Goal: Transaction & Acquisition: Purchase product/service

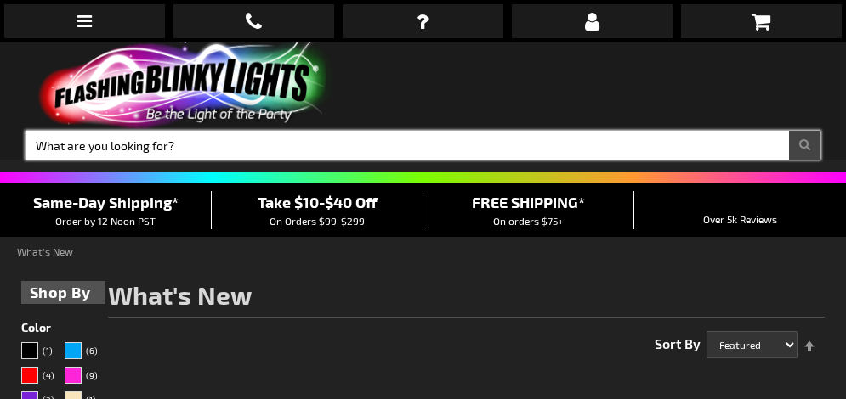
click at [241, 139] on input "Search" at bounding box center [422, 145] width 795 height 29
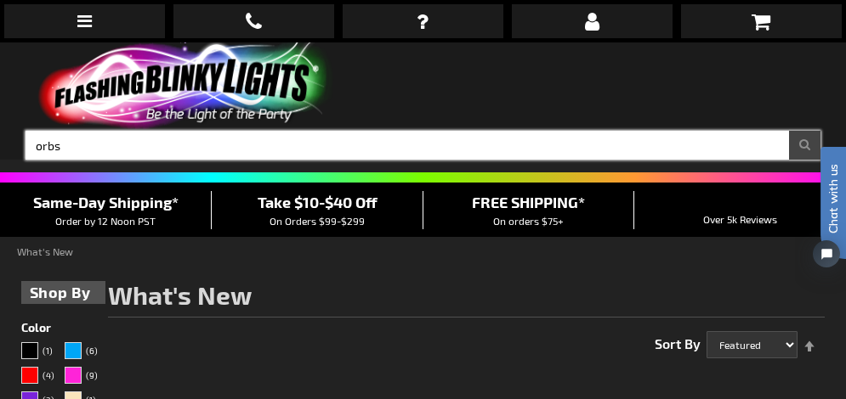
type input "orbs"
click at [789, 131] on button "Search" at bounding box center [804, 145] width 31 height 29
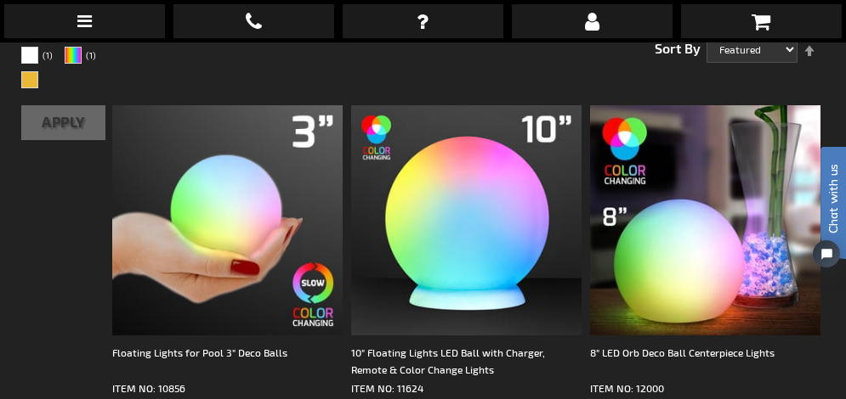
scroll to position [324, 0]
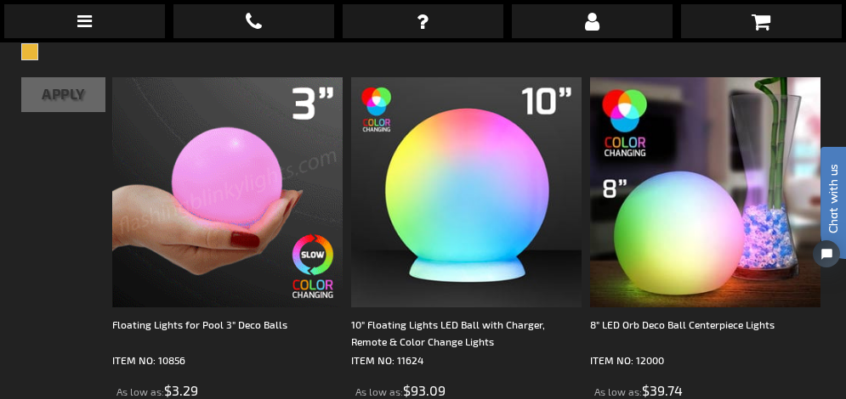
click at [229, 194] on img at bounding box center [227, 192] width 230 height 230
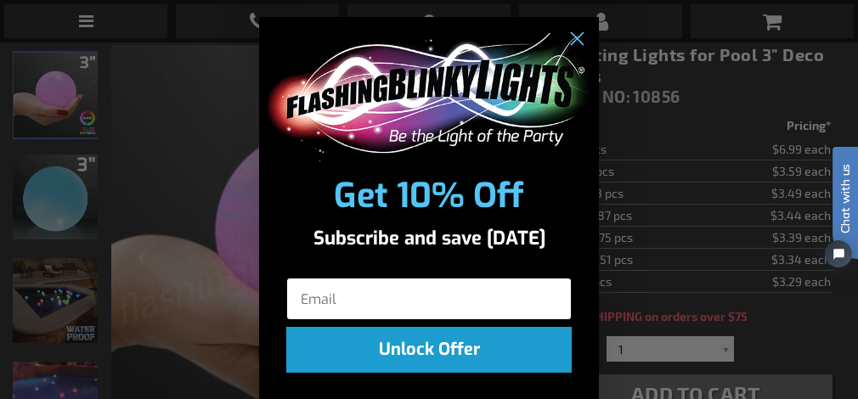
scroll to position [33, 0]
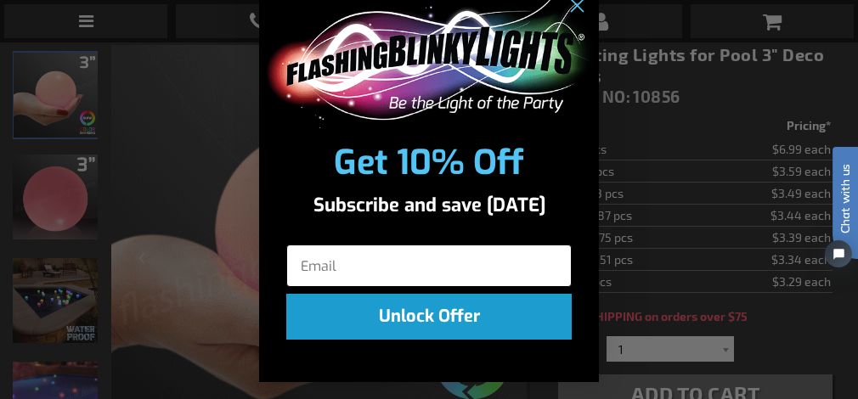
click at [346, 259] on input "Email" at bounding box center [429, 266] width 286 height 42
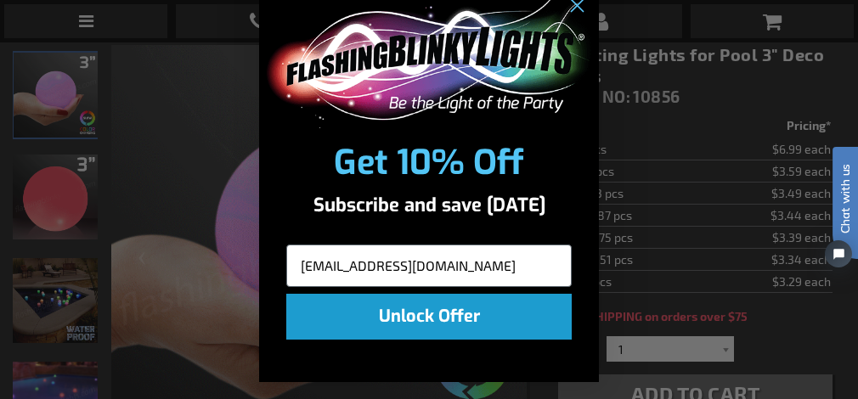
type input "evelynhitchcock@jandlcatering.com"
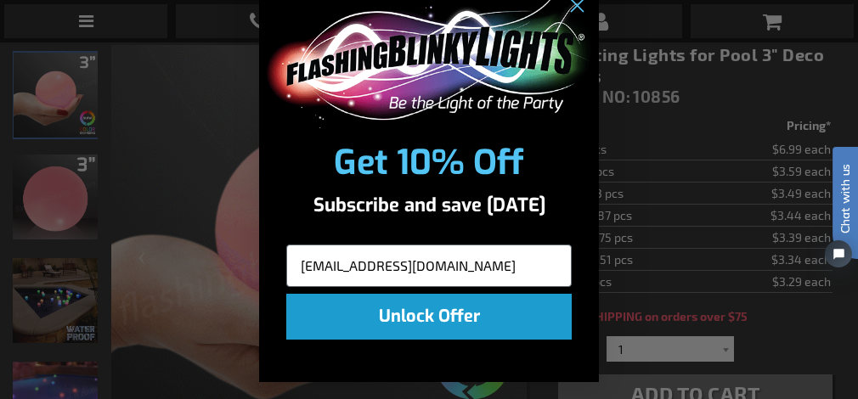
click at [416, 316] on button "Unlock Offer" at bounding box center [429, 317] width 286 height 46
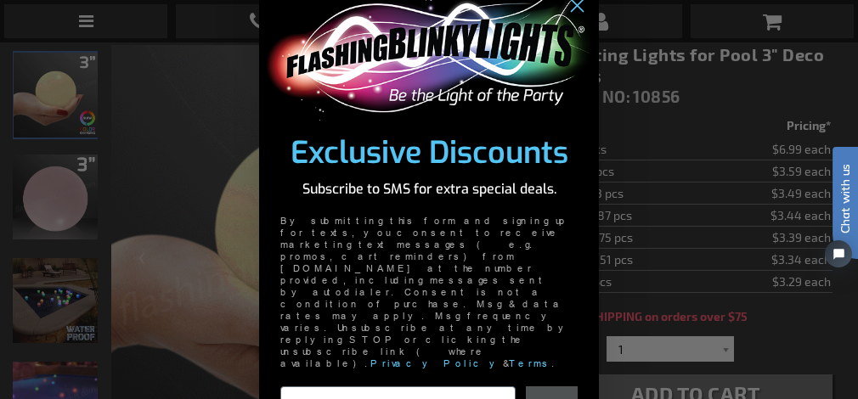
type input "773-680-8648"
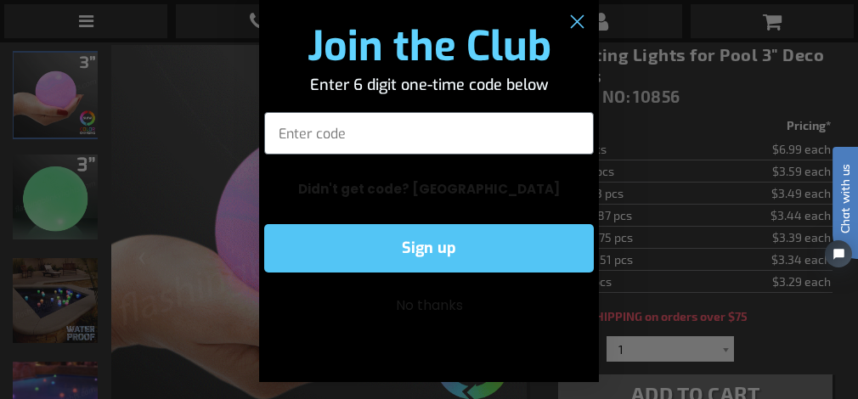
scroll to position [17, 0]
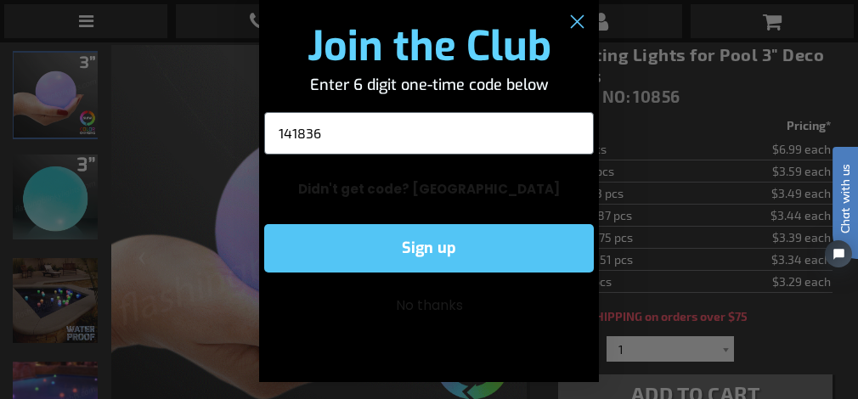
type input "141836"
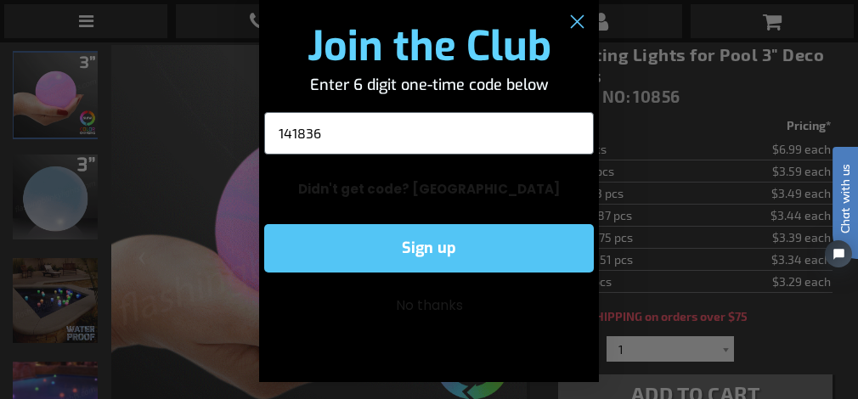
click at [412, 246] on button "Sign up" at bounding box center [429, 248] width 330 height 48
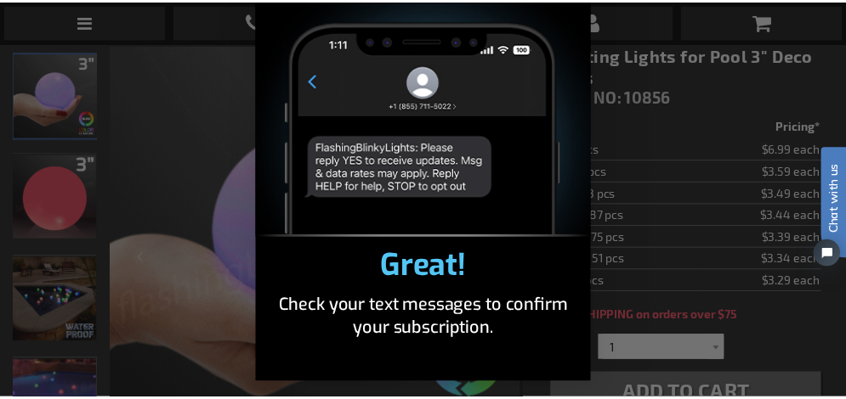
scroll to position [62, 0]
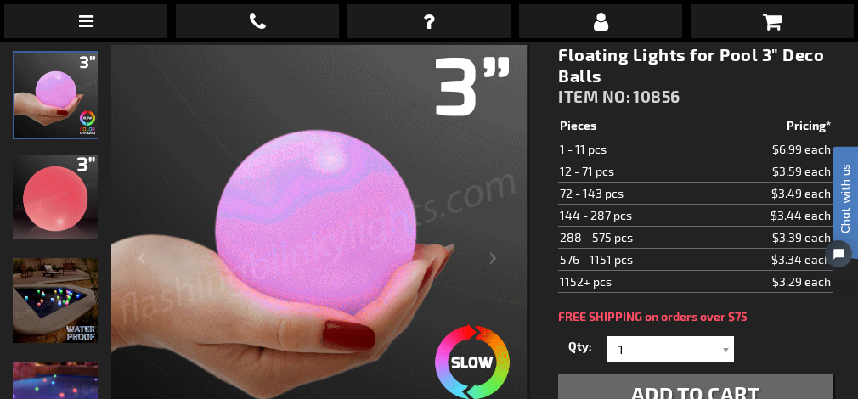
click at [679, 149] on div "Close dialog Great! Check your text messages to confirm your subscription. Subm…" at bounding box center [429, 199] width 858 height 399
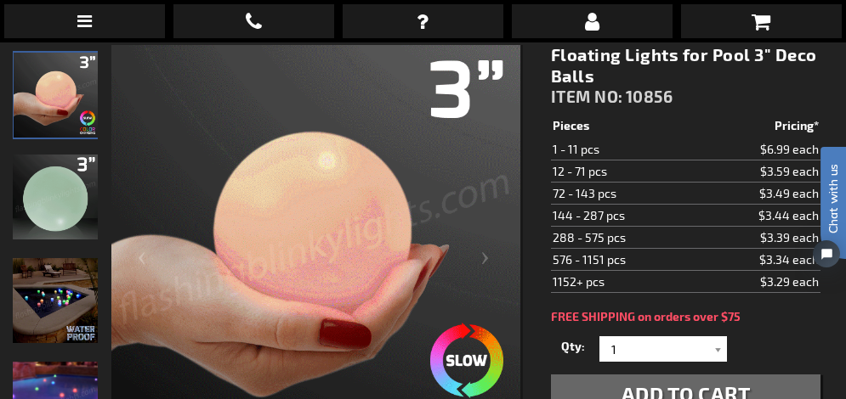
click at [637, 205] on td "72 - 143 pcs" at bounding box center [624, 194] width 147 height 22
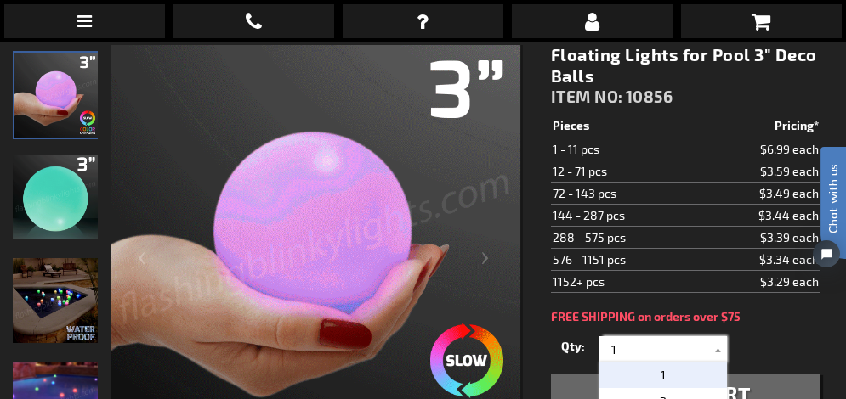
click at [636, 362] on input "1" at bounding box center [664, 349] width 123 height 25
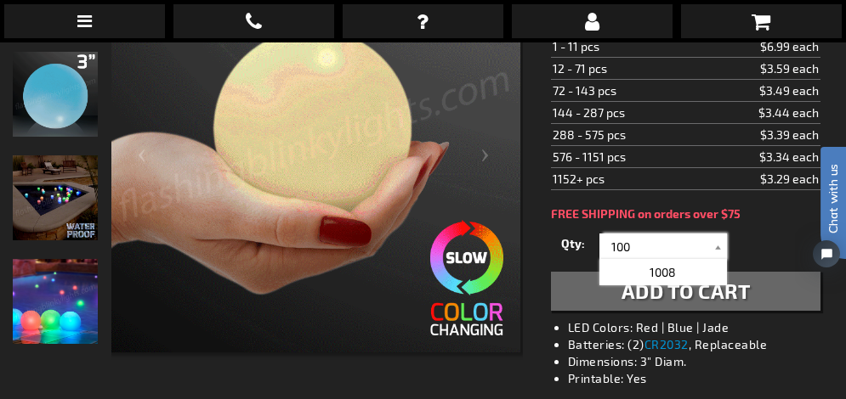
scroll to position [341, 0]
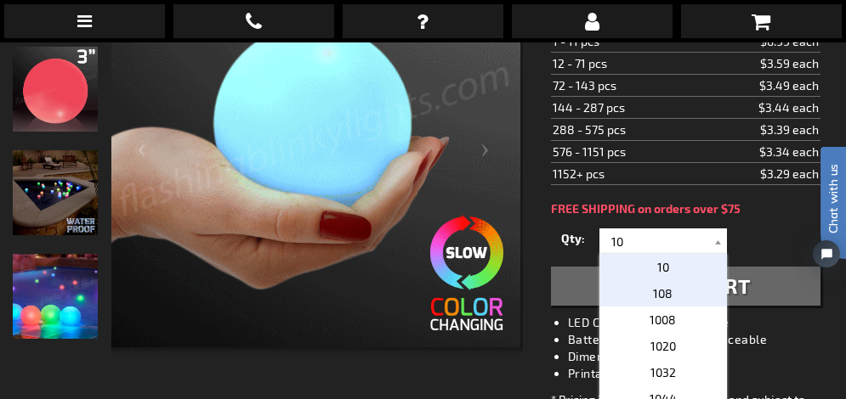
click at [658, 301] on span "108" at bounding box center [663, 293] width 20 height 14
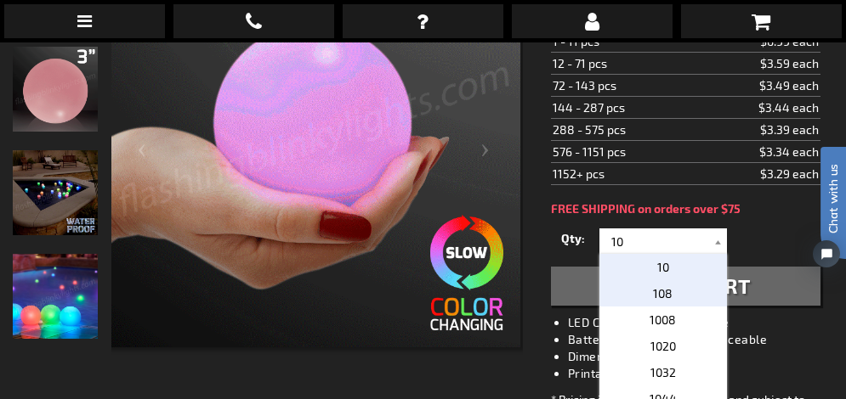
type input "108"
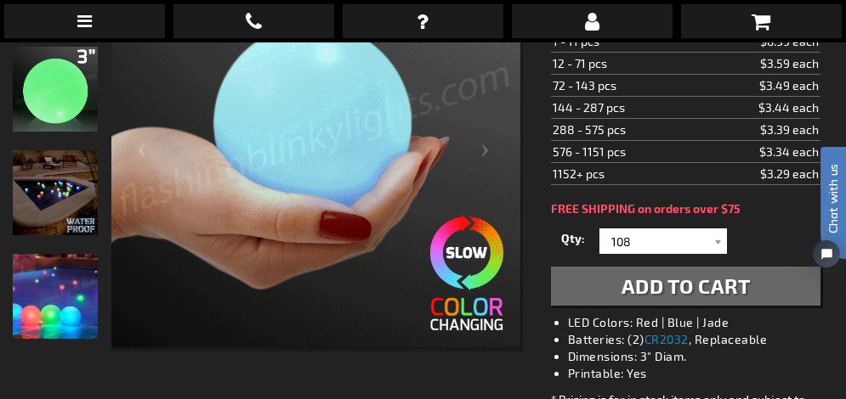
click at [658, 298] on span "Add to Cart" at bounding box center [685, 286] width 129 height 25
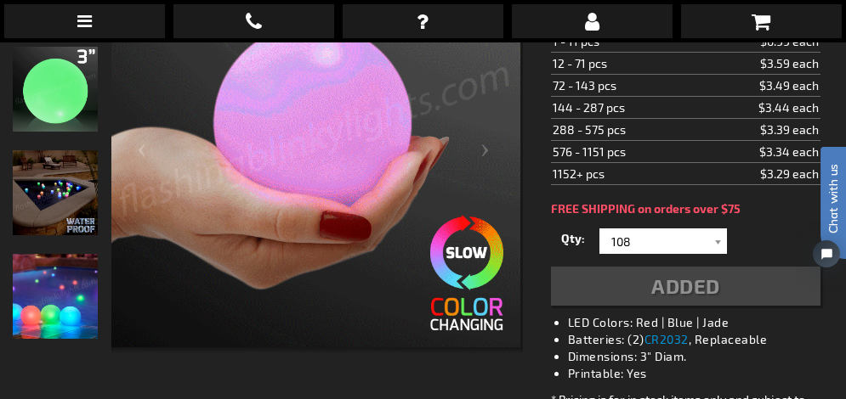
scroll to position [382, 0]
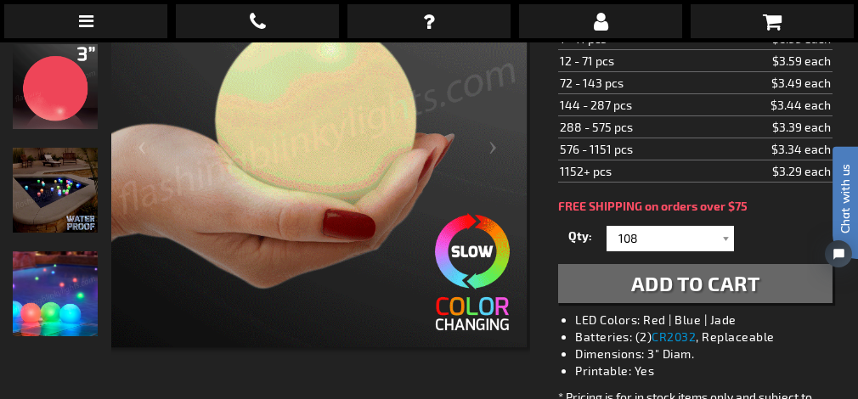
click at [652, 296] on span "Add to Cart" at bounding box center [695, 283] width 129 height 25
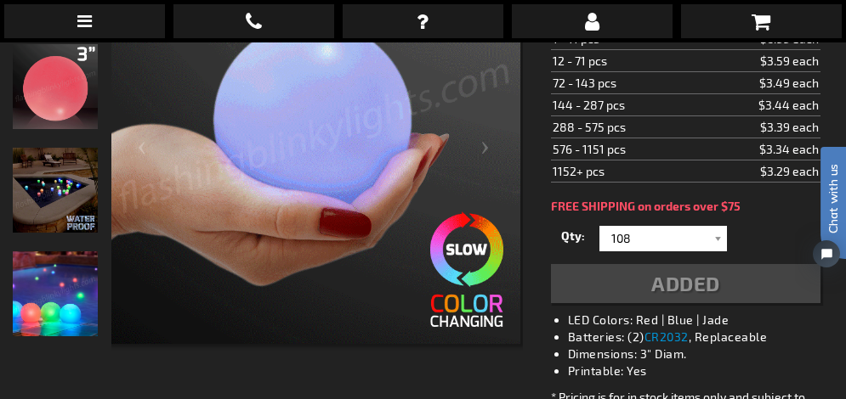
scroll to position [415, 0]
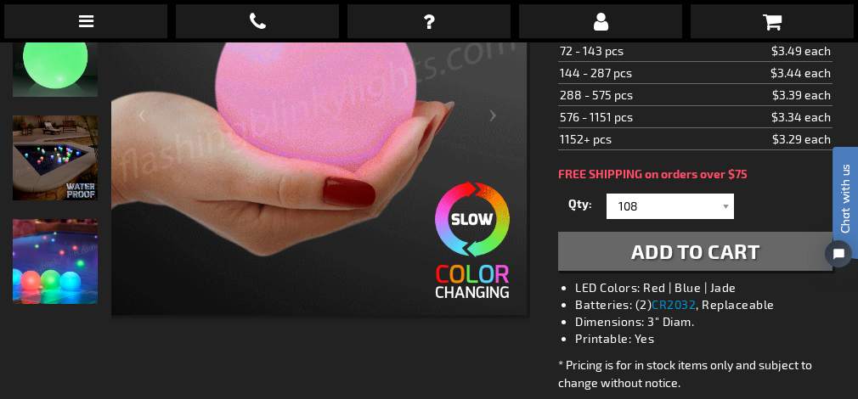
click at [669, 263] on span "Add to Cart" at bounding box center [695, 251] width 129 height 25
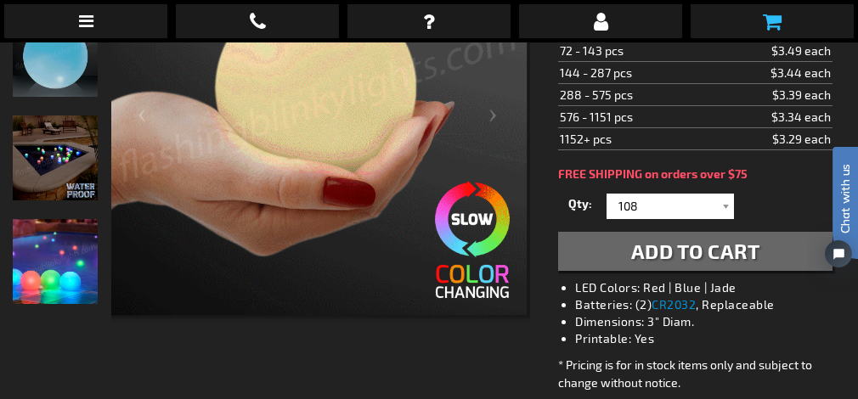
click at [774, 15] on icon at bounding box center [772, 21] width 19 height 20
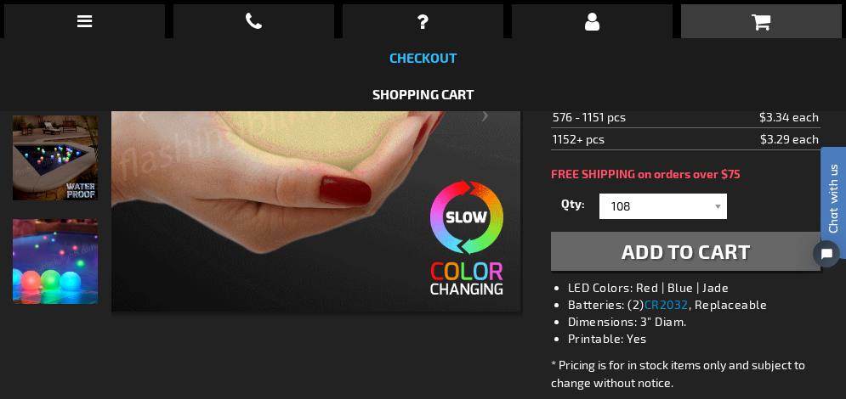
click at [416, 54] on link "Checkout" at bounding box center [423, 57] width 68 height 16
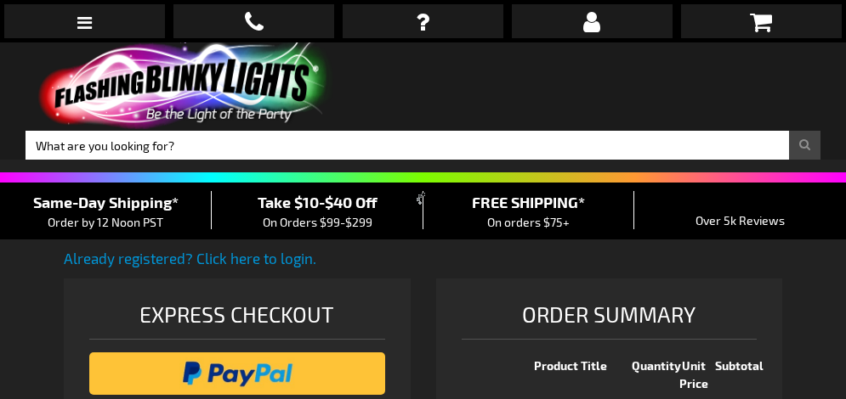
select select "US"
click at [760, 20] on icon at bounding box center [760, 22] width 22 height 24
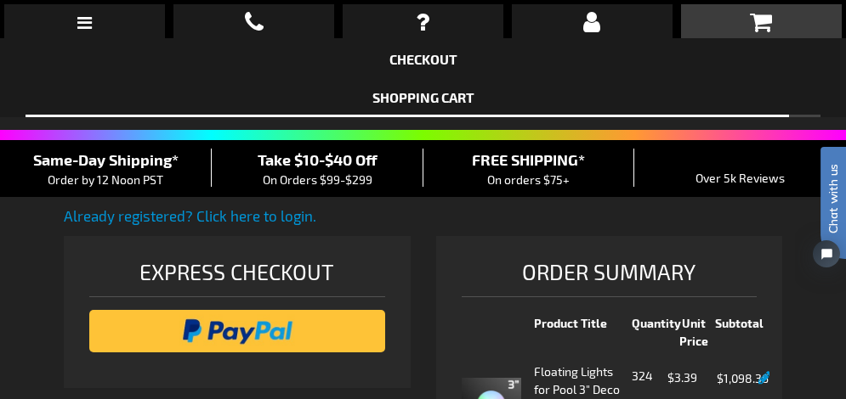
scroll to position [6, 0]
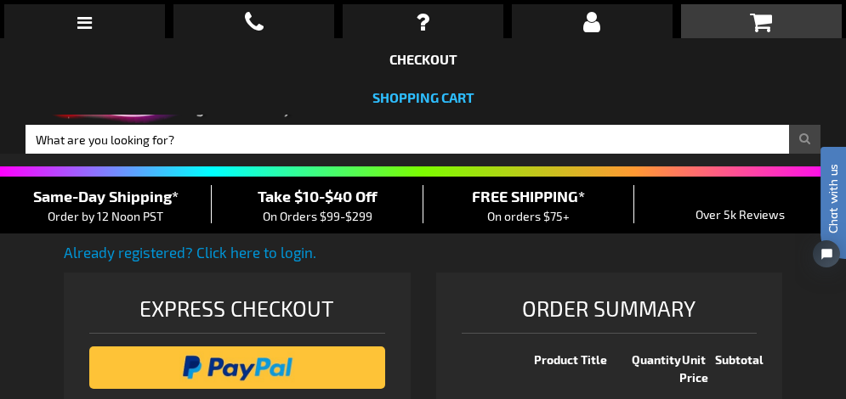
click at [418, 96] on link "Shopping Cart" at bounding box center [423, 97] width 102 height 16
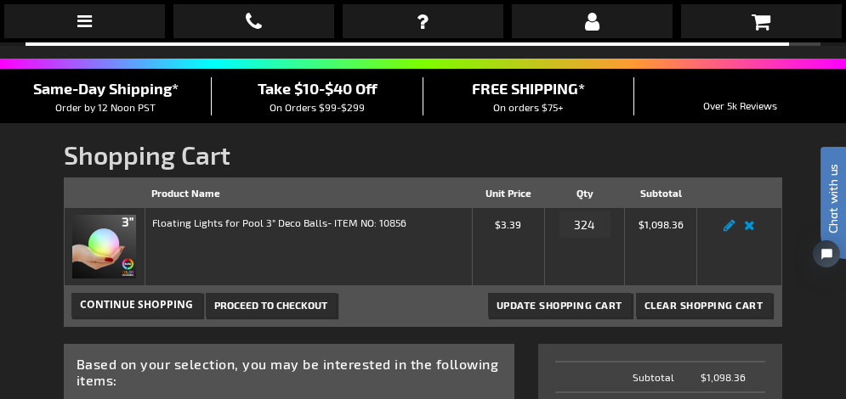
scroll to position [115, 0]
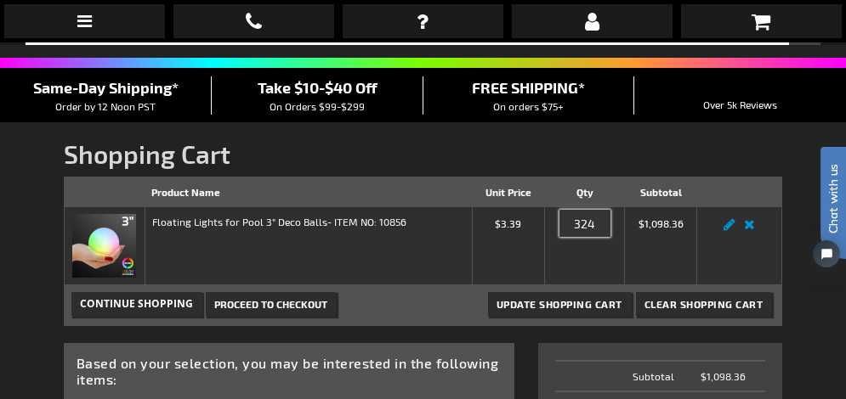
drag, startPoint x: 575, startPoint y: 225, endPoint x: 605, endPoint y: 225, distance: 29.7
click at [605, 225] on input "324" at bounding box center [584, 223] width 51 height 27
type input "108"
click at [583, 269] on td "Qty 108" at bounding box center [585, 246] width 80 height 78
click at [574, 306] on span "Update Shopping Cart" at bounding box center [559, 304] width 126 height 12
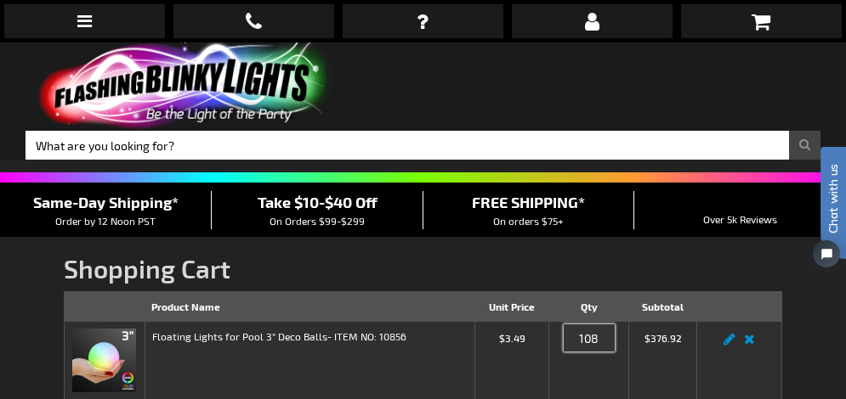
drag, startPoint x: 579, startPoint y: 341, endPoint x: 608, endPoint y: 341, distance: 29.7
click at [608, 341] on input "108" at bounding box center [588, 338] width 51 height 27
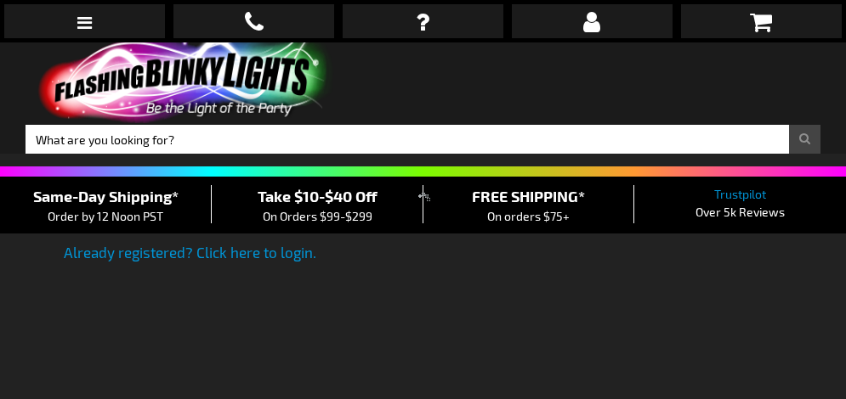
select select "US"
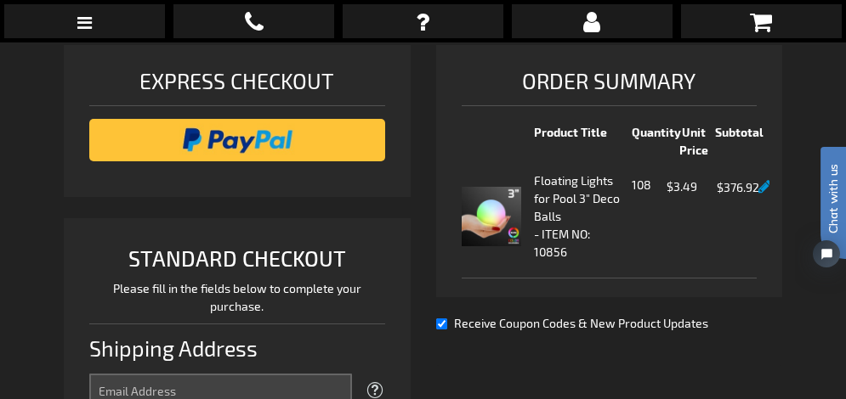
scroll to position [237, 0]
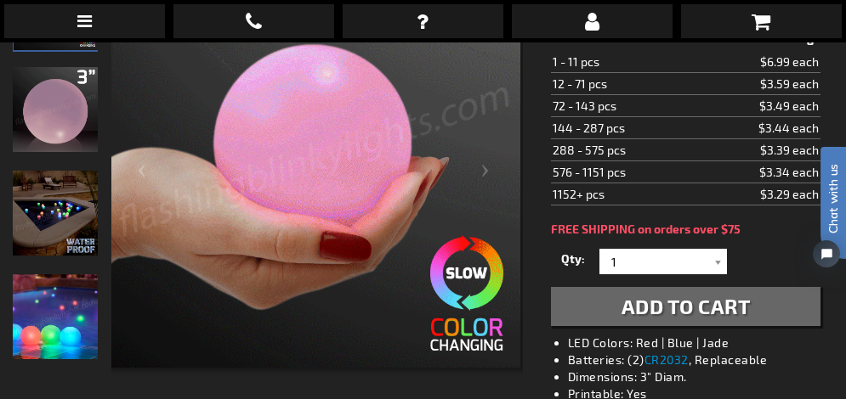
scroll to position [320, 0]
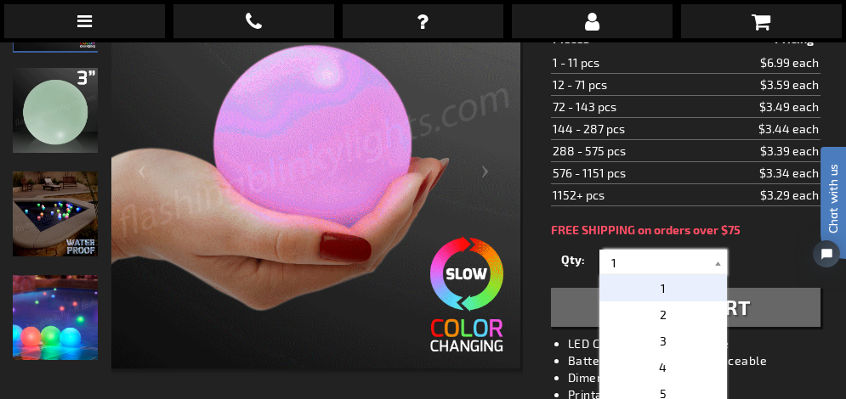
drag, startPoint x: 607, startPoint y: 285, endPoint x: 634, endPoint y: 285, distance: 27.2
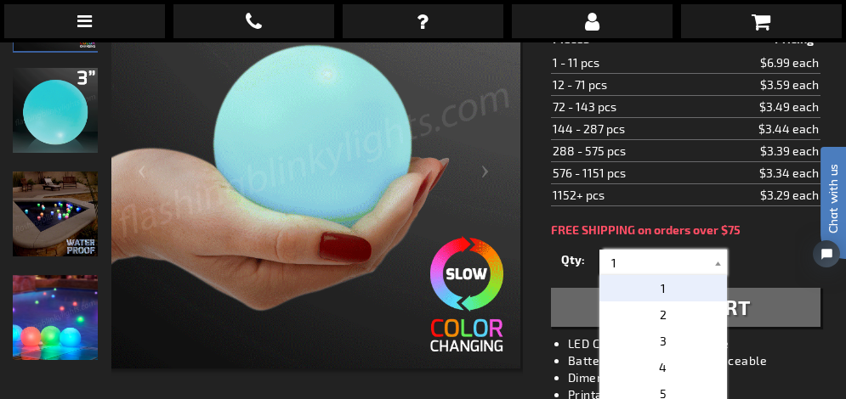
click at [633, 275] on input "1" at bounding box center [664, 262] width 123 height 25
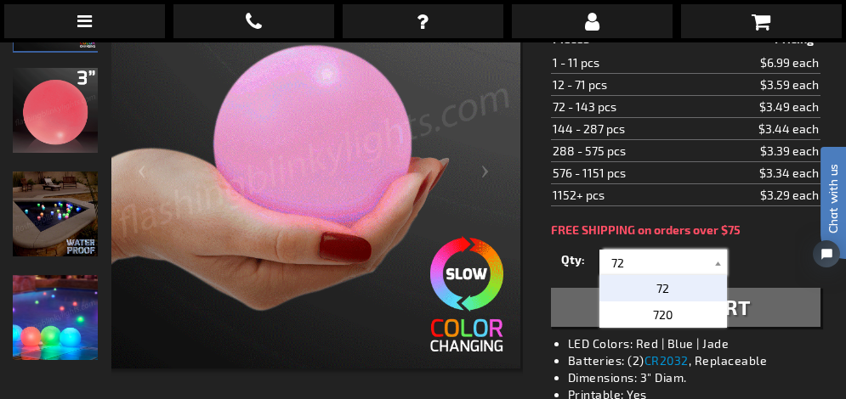
type input "72"
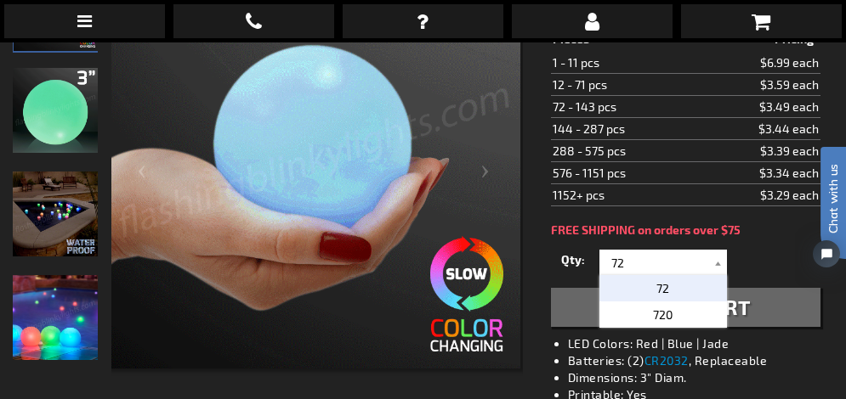
click at [658, 296] on span "72" at bounding box center [662, 288] width 13 height 14
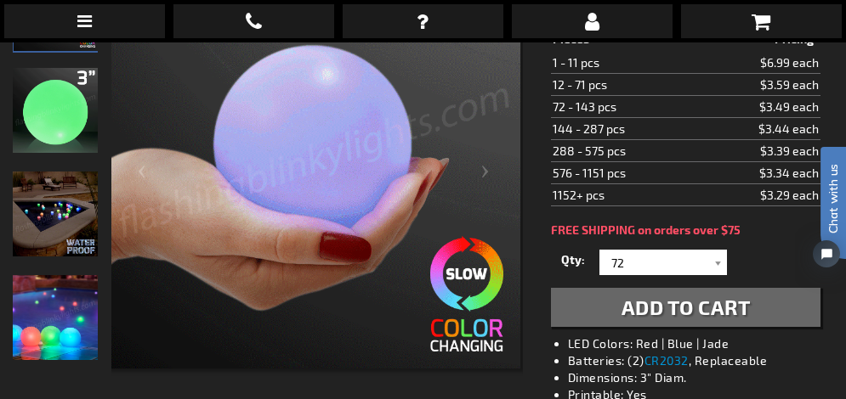
click at [659, 320] on span "Add to Cart" at bounding box center [685, 307] width 129 height 25
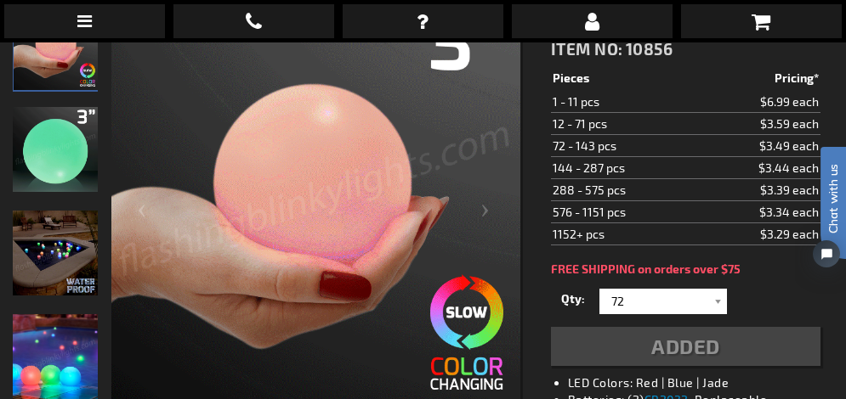
scroll to position [362, 0]
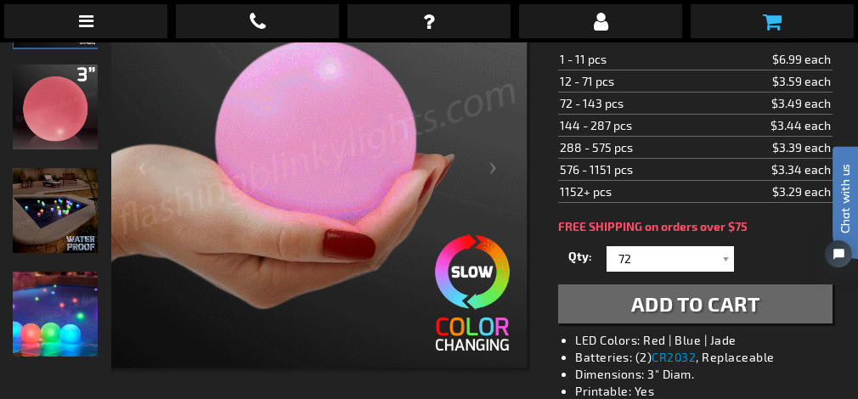
click at [768, 20] on icon at bounding box center [772, 21] width 19 height 20
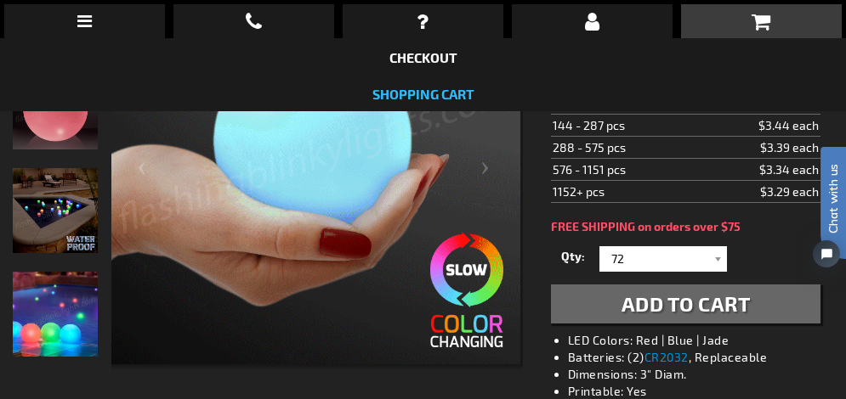
click at [429, 93] on link "Shopping Cart" at bounding box center [423, 94] width 102 height 16
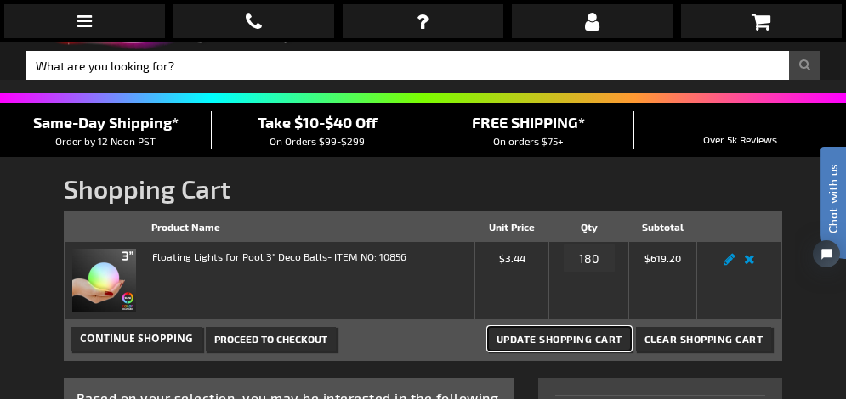
click at [559, 343] on span "Update Shopping Cart" at bounding box center [559, 339] width 126 height 12
drag, startPoint x: 599, startPoint y: 260, endPoint x: 559, endPoint y: 259, distance: 39.9
click at [560, 260] on div "Qty 180" at bounding box center [589, 262] width 66 height 27
type input "72"
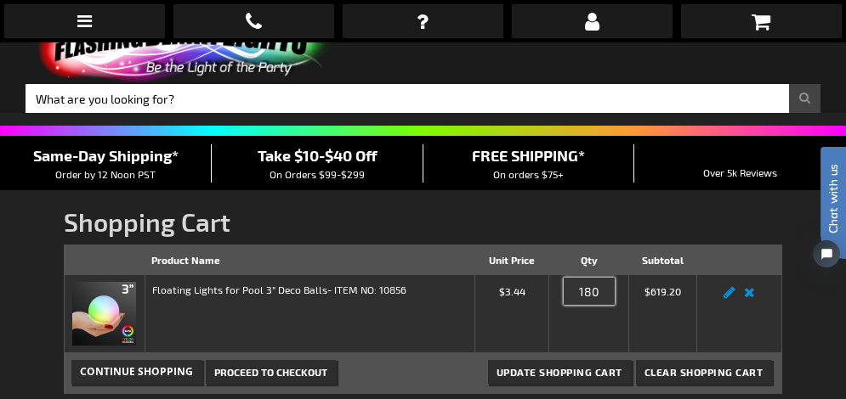
drag, startPoint x: 599, startPoint y: 293, endPoint x: 560, endPoint y: 293, distance: 39.1
click at [560, 293] on div "Qty 180" at bounding box center [589, 295] width 66 height 27
type input "72"
click at [560, 370] on span "Update Shopping Cart" at bounding box center [559, 372] width 126 height 12
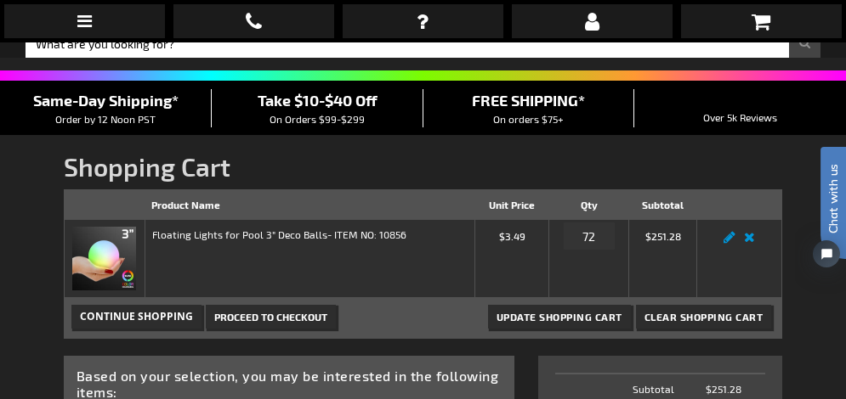
scroll to position [111, 0]
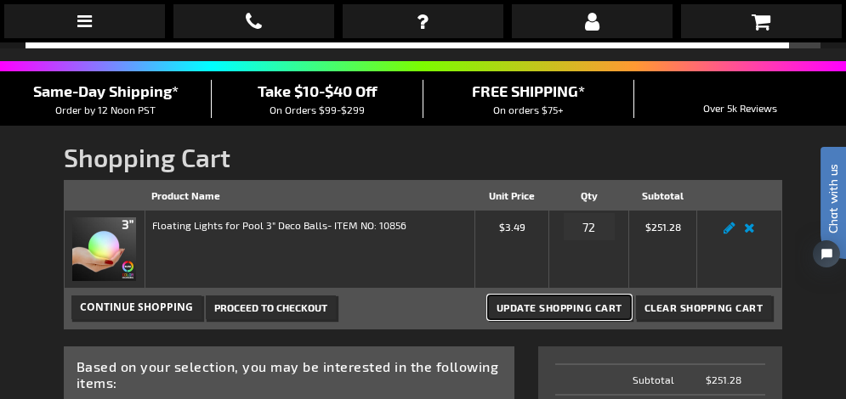
click at [562, 309] on span "Update Shopping Cart" at bounding box center [559, 308] width 126 height 12
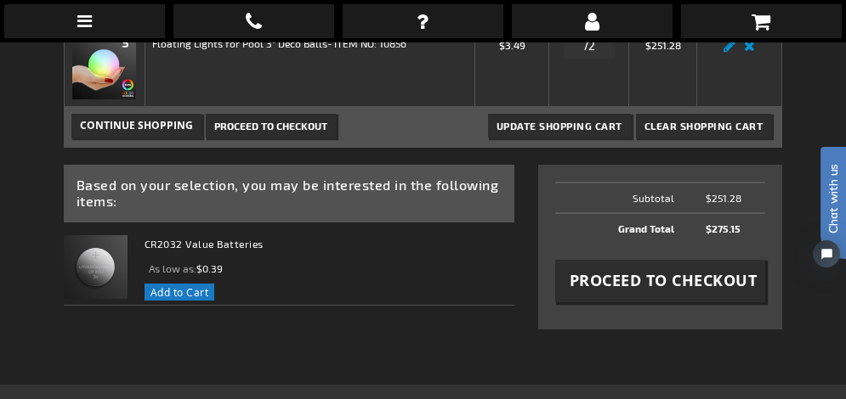
scroll to position [297, 0]
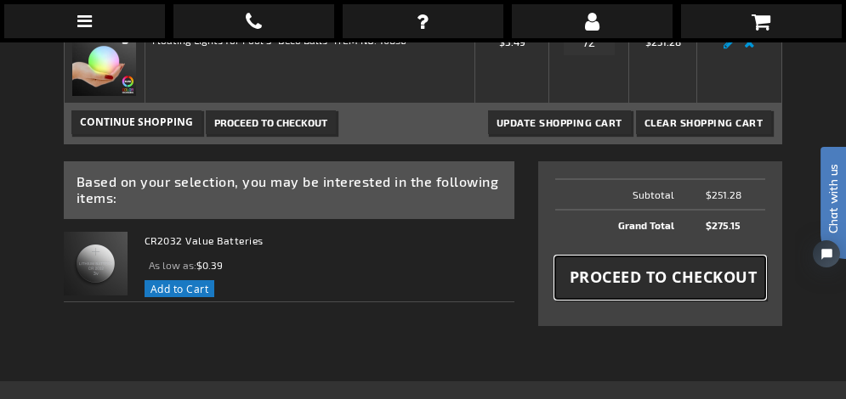
click at [653, 275] on span "Proceed to Checkout" at bounding box center [663, 277] width 188 height 21
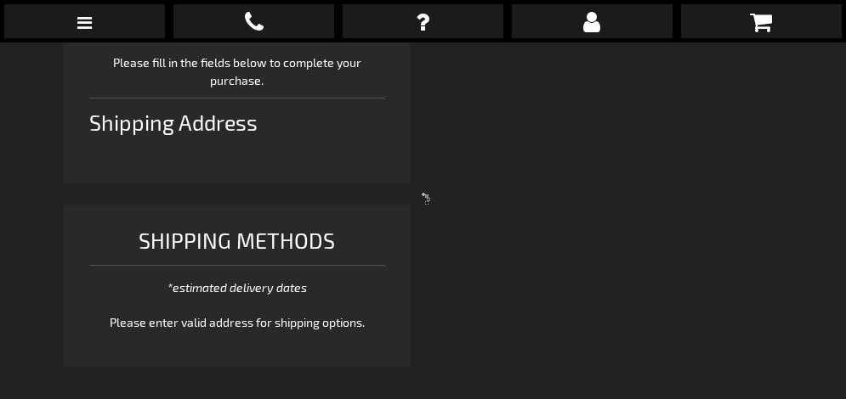
scroll to position [461, 0]
select select "US"
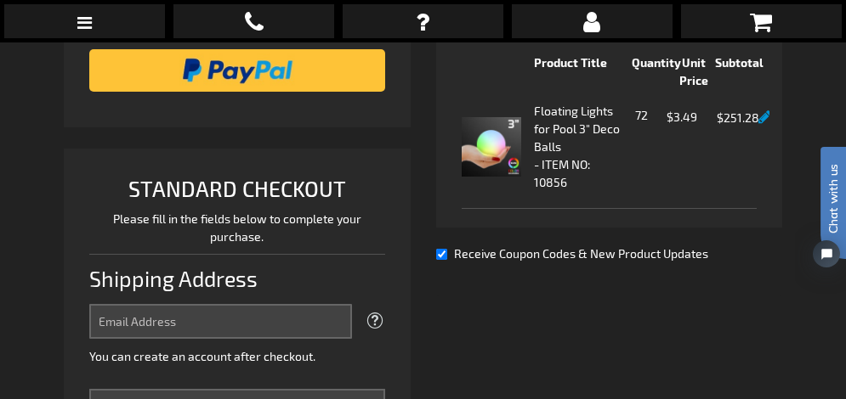
scroll to position [0, 0]
